Goal: Task Accomplishment & Management: Manage account settings

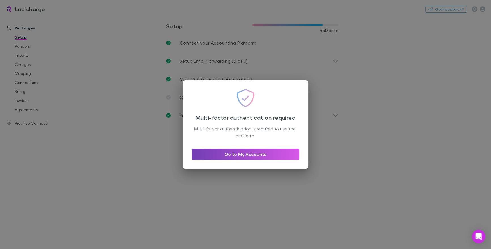
click at [229, 156] on link "Go to My Accounts" at bounding box center [245, 153] width 108 height 11
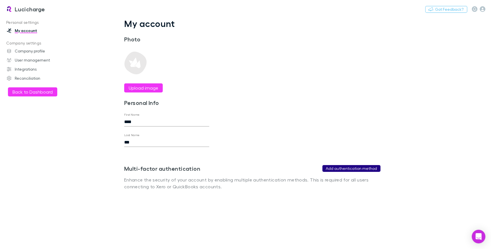
click at [372, 170] on button "Add authentication method" at bounding box center [351, 168] width 58 height 7
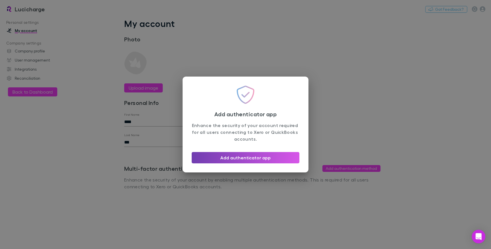
click at [258, 157] on button "Add authenticator app" at bounding box center [245, 157] width 108 height 11
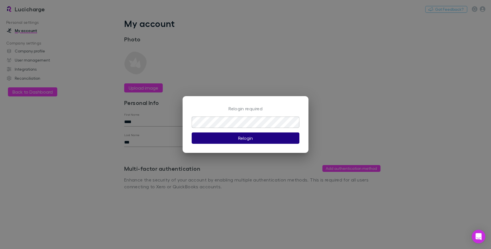
click at [246, 140] on button "Relogin" at bounding box center [245, 137] width 108 height 11
